Goal: Task Accomplishment & Management: Use online tool/utility

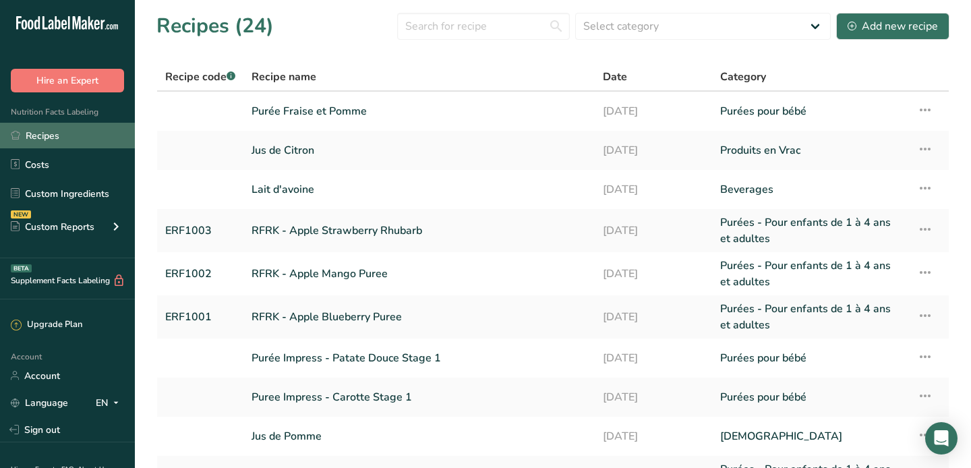
click at [55, 138] on link "Recipes" at bounding box center [67, 136] width 135 height 26
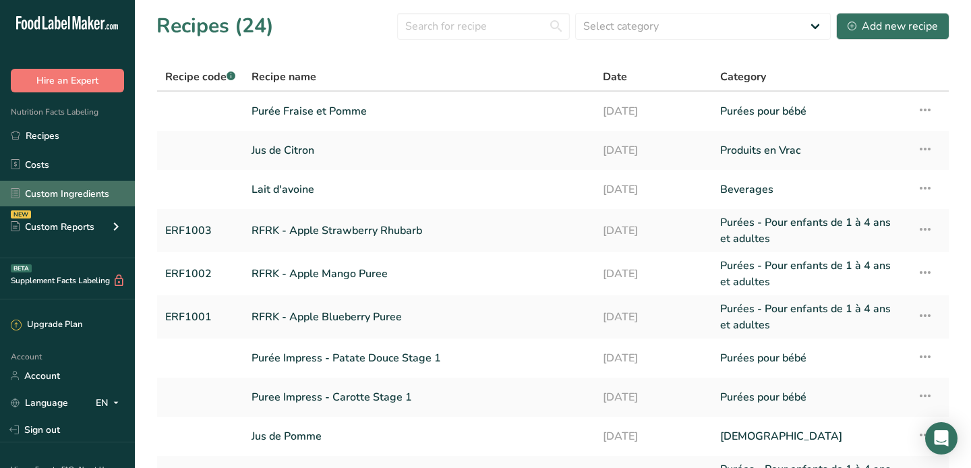
click at [86, 197] on link "Custom Ingredients" at bounding box center [67, 194] width 135 height 26
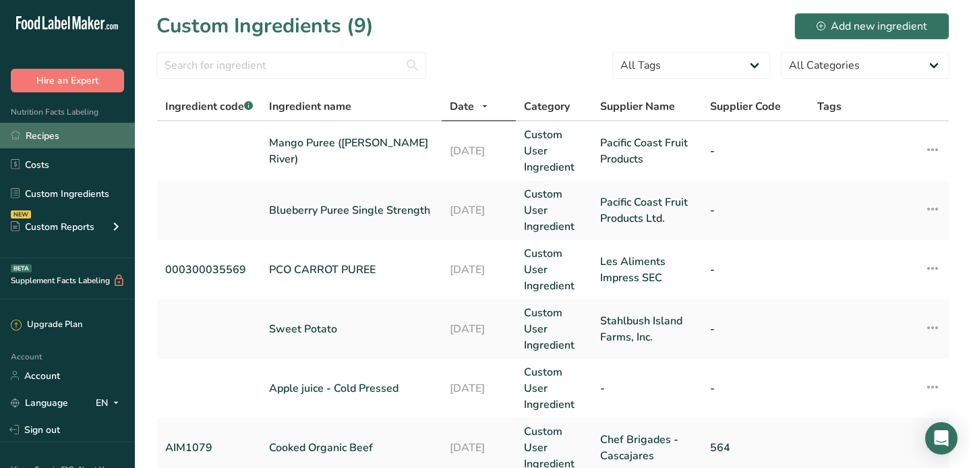
click at [72, 139] on link "Recipes" at bounding box center [67, 136] width 135 height 26
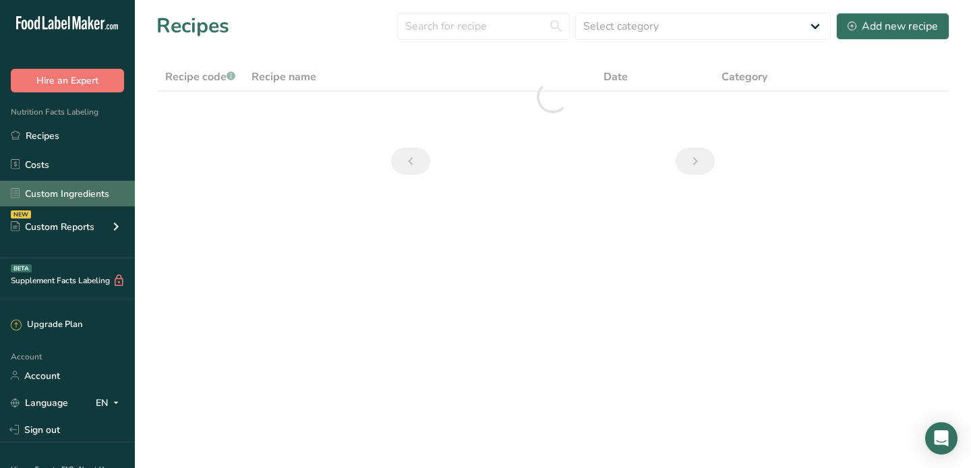
click at [71, 198] on link "Custom Ingredients" at bounding box center [67, 194] width 135 height 26
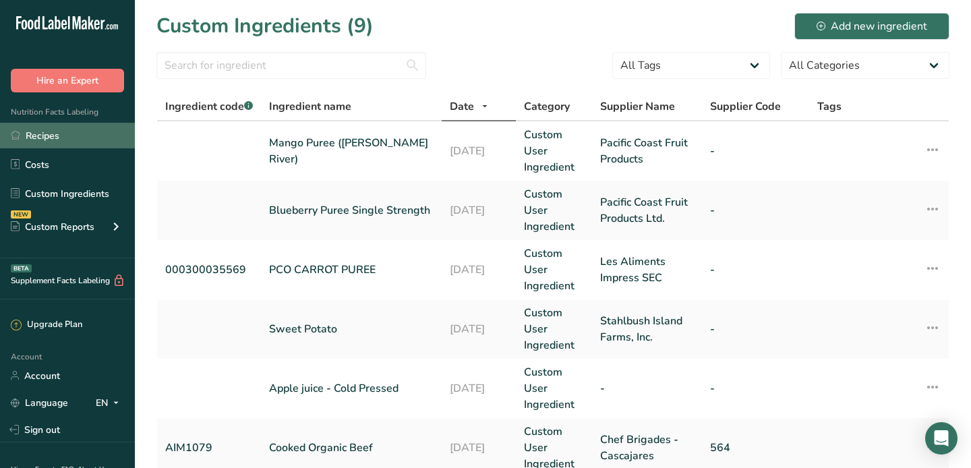
click at [34, 140] on link "Recipes" at bounding box center [67, 136] width 135 height 26
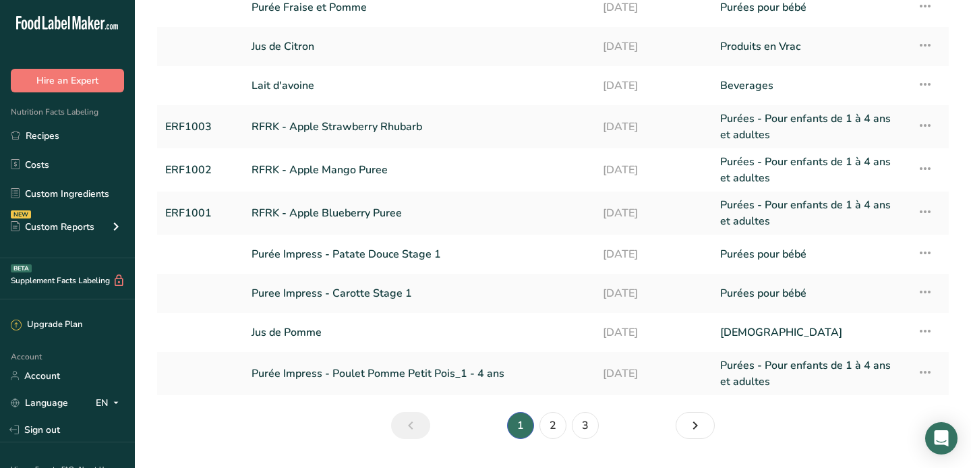
scroll to position [106, 0]
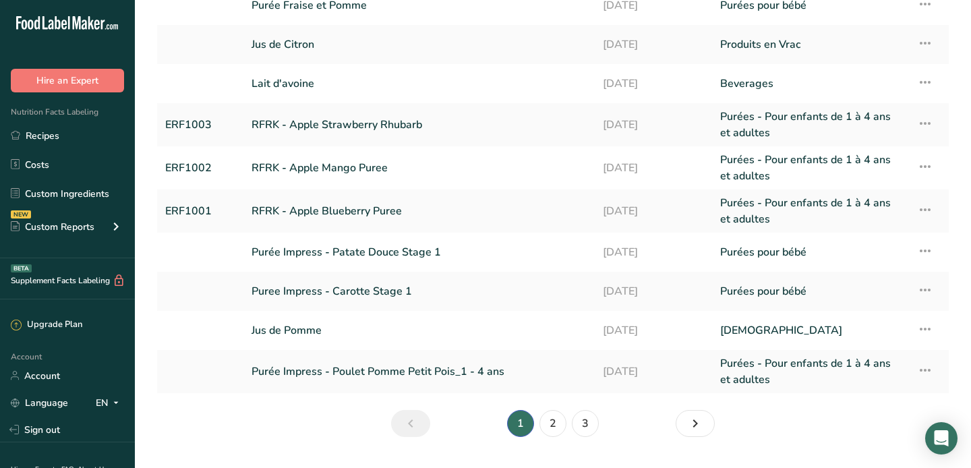
click at [532, 426] on li "1" at bounding box center [521, 423] width 32 height 27
click at [544, 417] on link "2" at bounding box center [553, 423] width 27 height 27
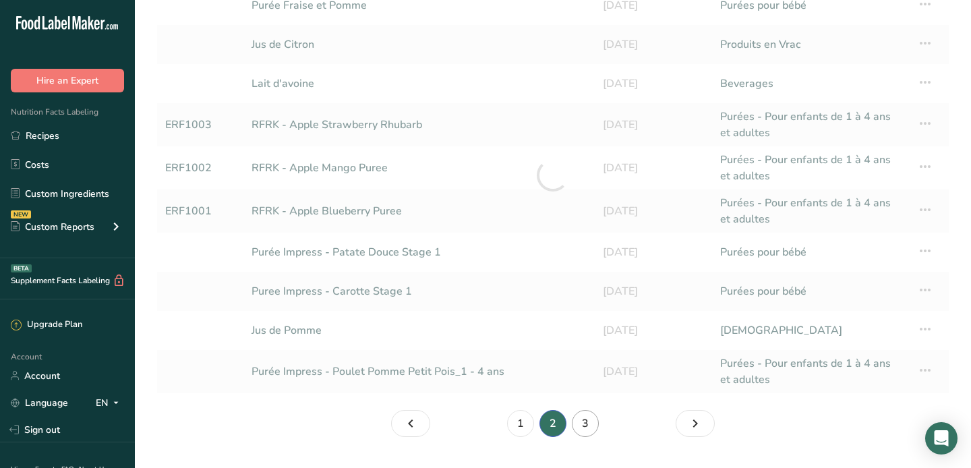
click at [587, 418] on link "3" at bounding box center [585, 423] width 27 height 27
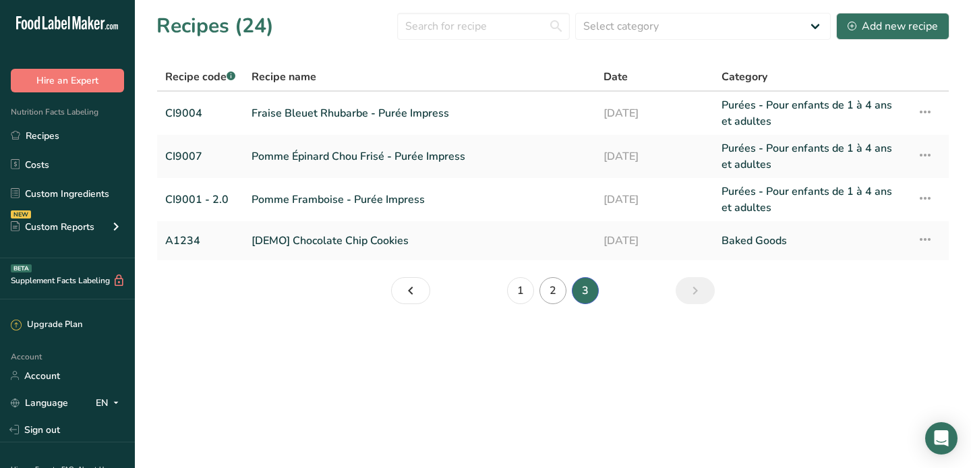
click at [558, 283] on link "2" at bounding box center [553, 290] width 27 height 27
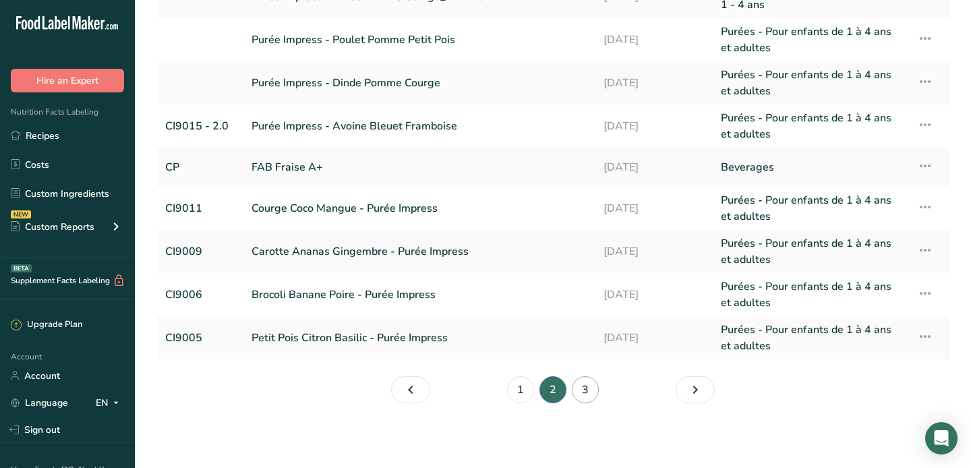
scroll to position [160, 0]
click at [586, 390] on link "3" at bounding box center [585, 389] width 27 height 27
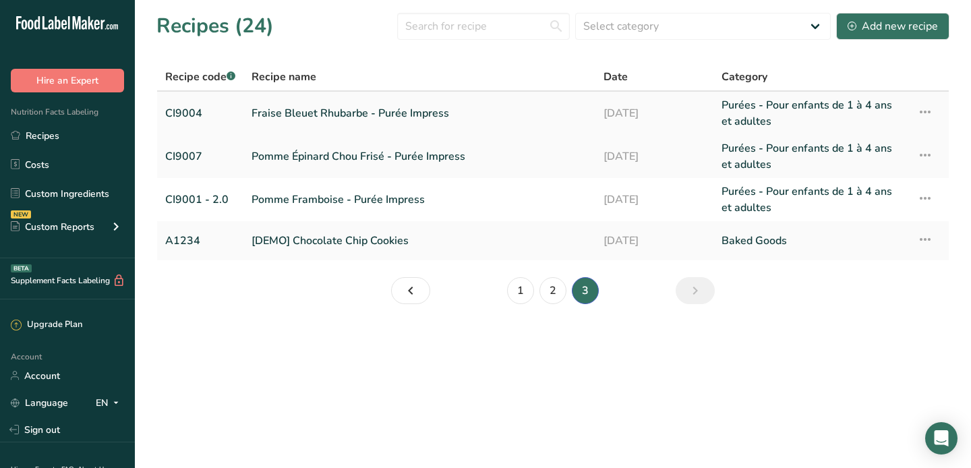
click at [380, 109] on link "Fraise Bleuet Rhubarbe - Purée Impress" at bounding box center [420, 113] width 336 height 32
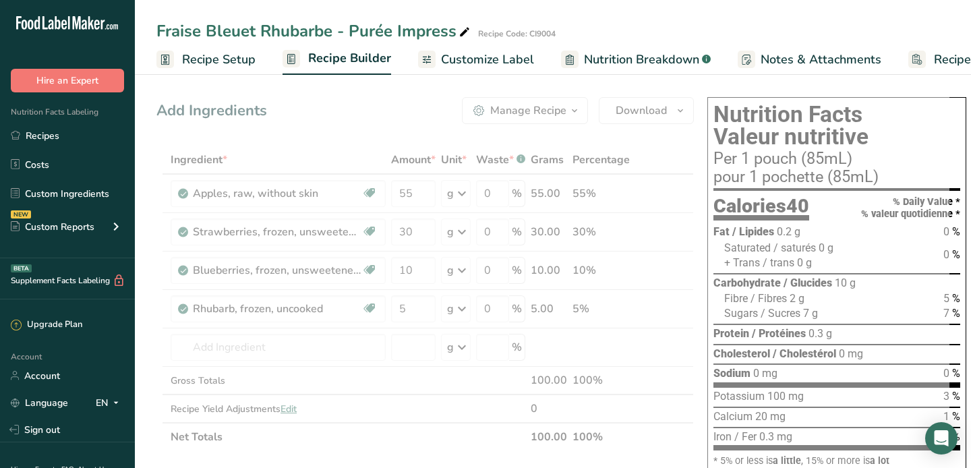
drag, startPoint x: 380, startPoint y: 109, endPoint x: 394, endPoint y: 105, distance: 14.7
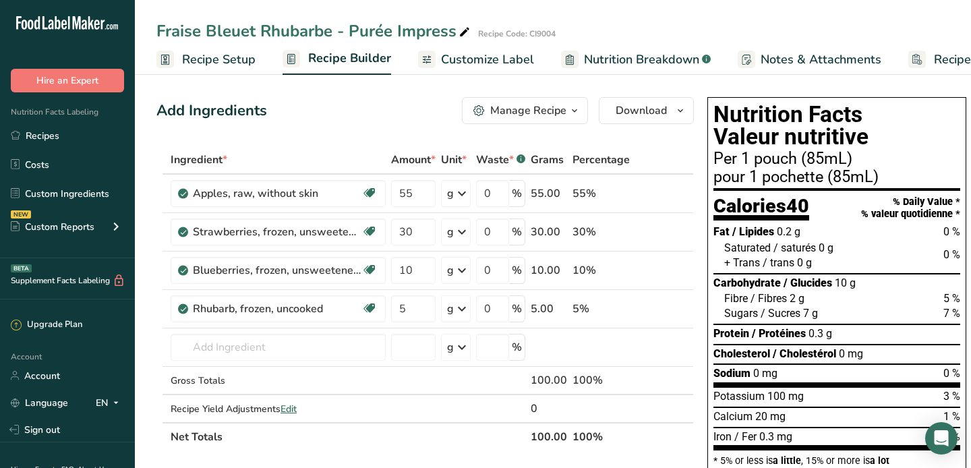
click at [619, 60] on span "Nutrition Breakdown" at bounding box center [641, 60] width 115 height 18
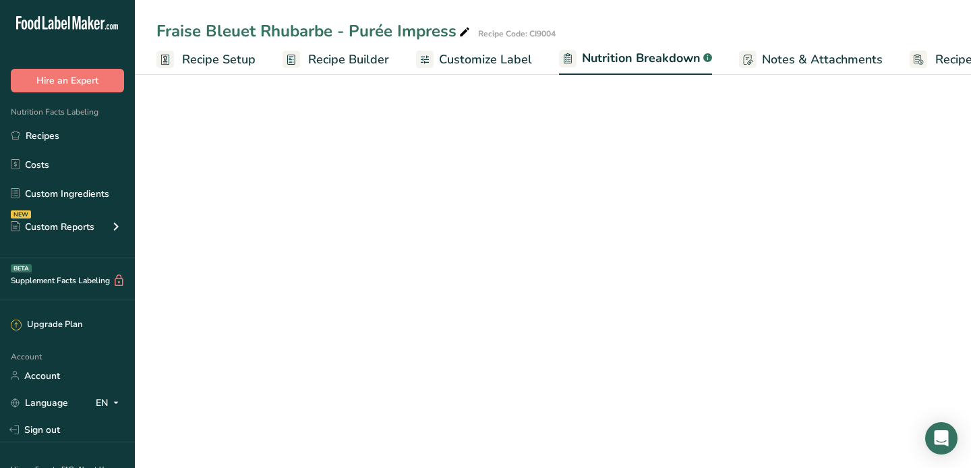
scroll to position [0, 67]
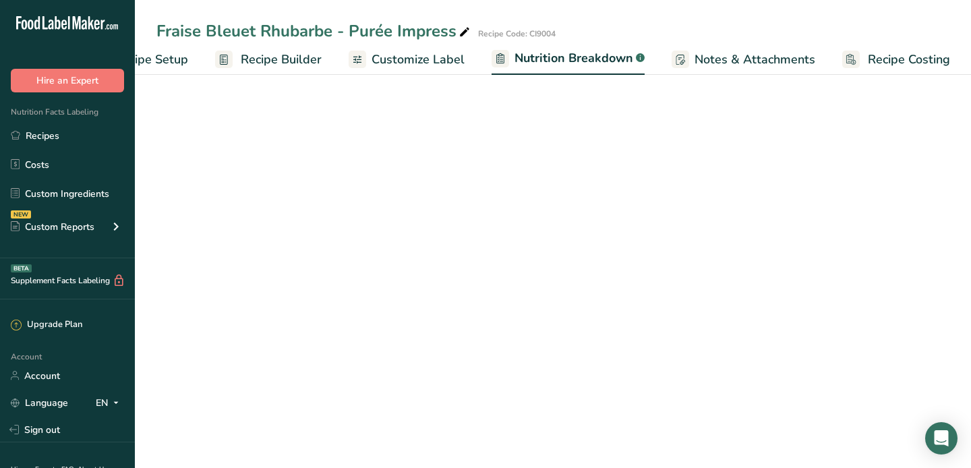
select select "Calories"
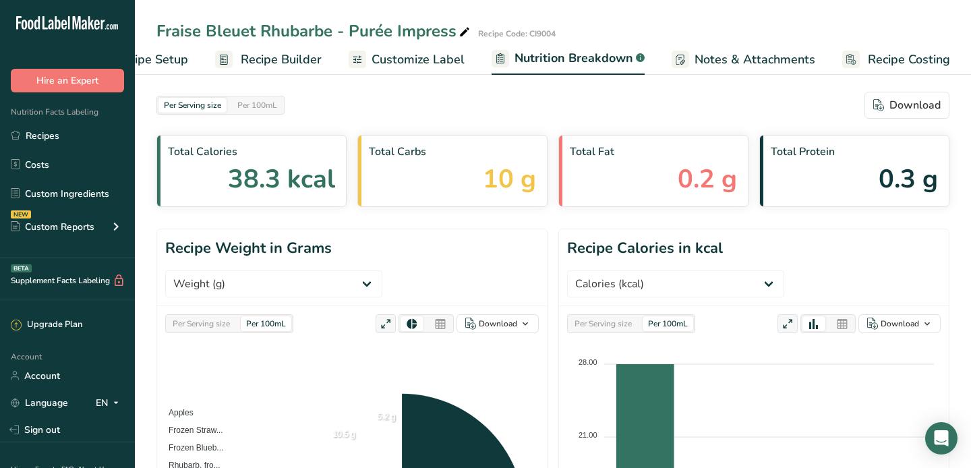
click at [393, 61] on span "Customize Label" at bounding box center [418, 60] width 93 height 18
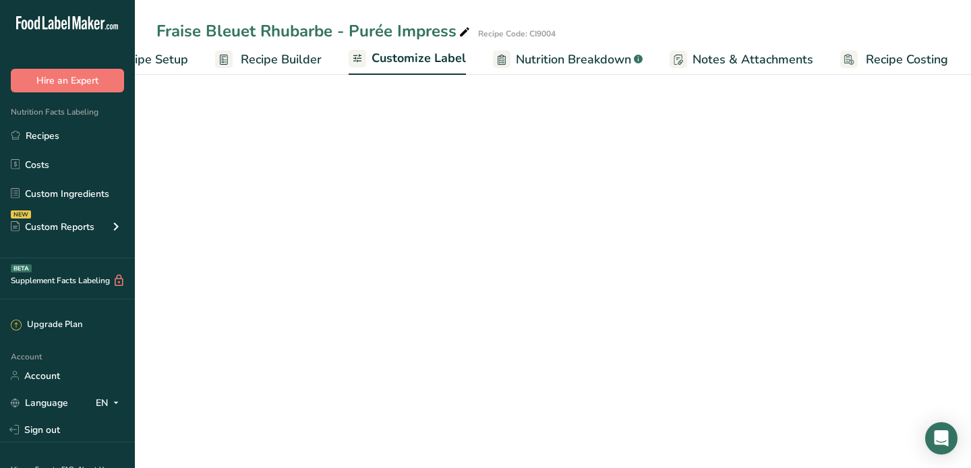
scroll to position [0, 66]
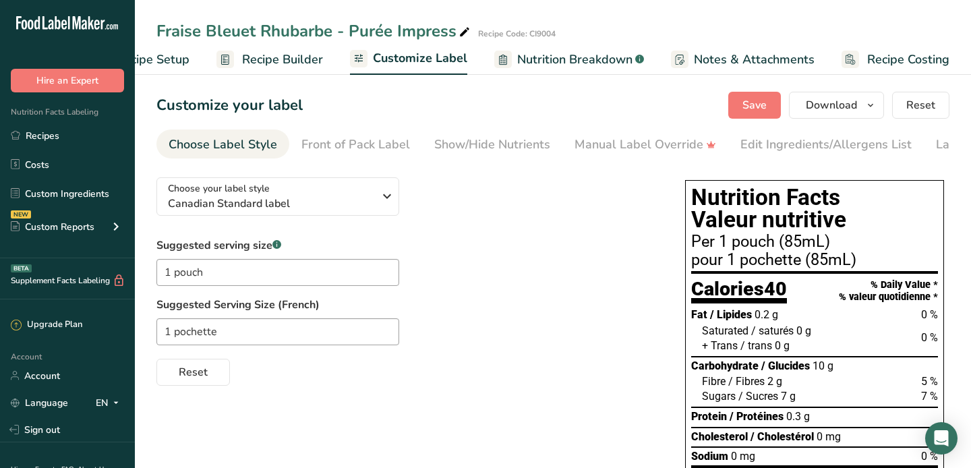
click at [289, 167] on div "Choose your label style Canadian Standard label USA (FDA) Standard FDA label Ta…" at bounding box center [408, 276] width 502 height 219
click at [287, 186] on div "Choose your label style Canadian Standard label" at bounding box center [271, 196] width 206 height 30
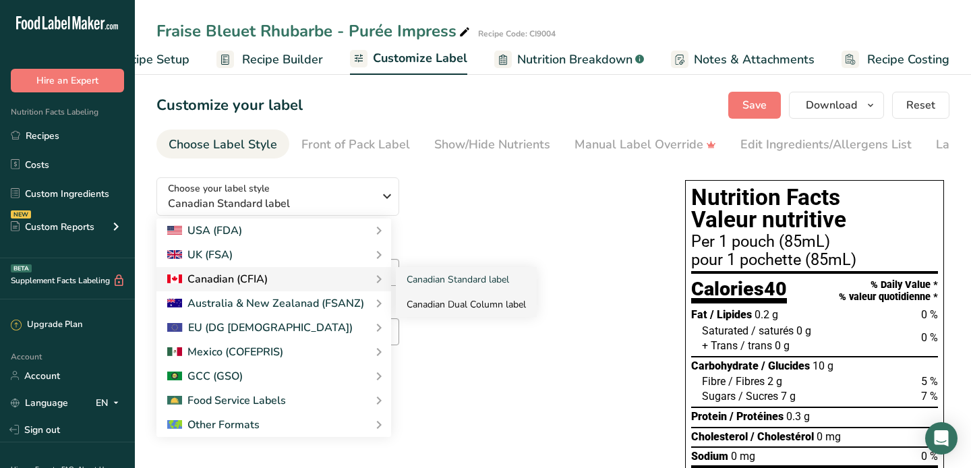
click at [489, 297] on link "Canadian Dual Column label" at bounding box center [466, 304] width 141 height 25
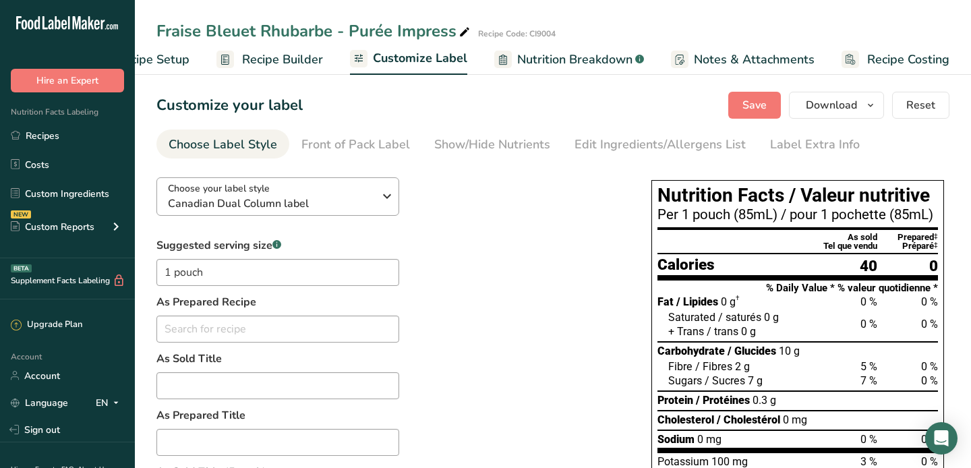
click at [285, 193] on div "Choose your label style Canadian Dual Column label" at bounding box center [271, 196] width 206 height 30
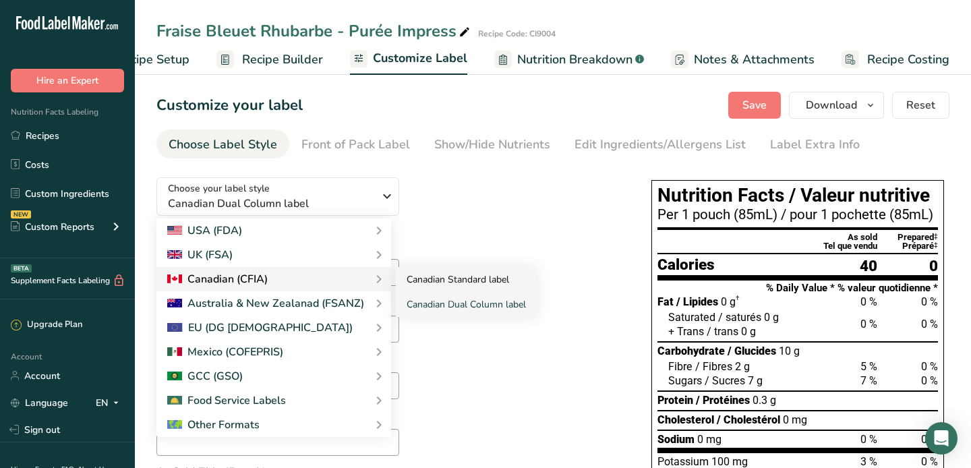
click at [438, 280] on link "Canadian Standard label" at bounding box center [466, 279] width 141 height 25
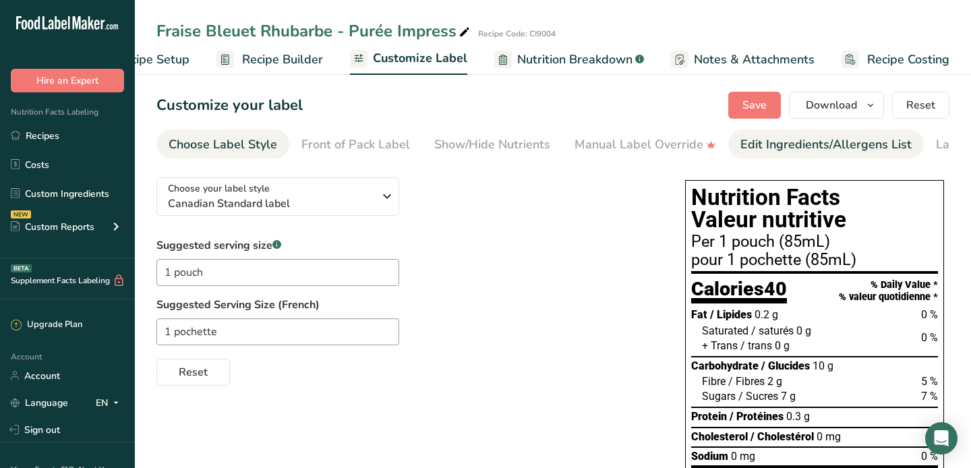
scroll to position [0, 0]
